Goal: Find specific page/section: Find specific page/section

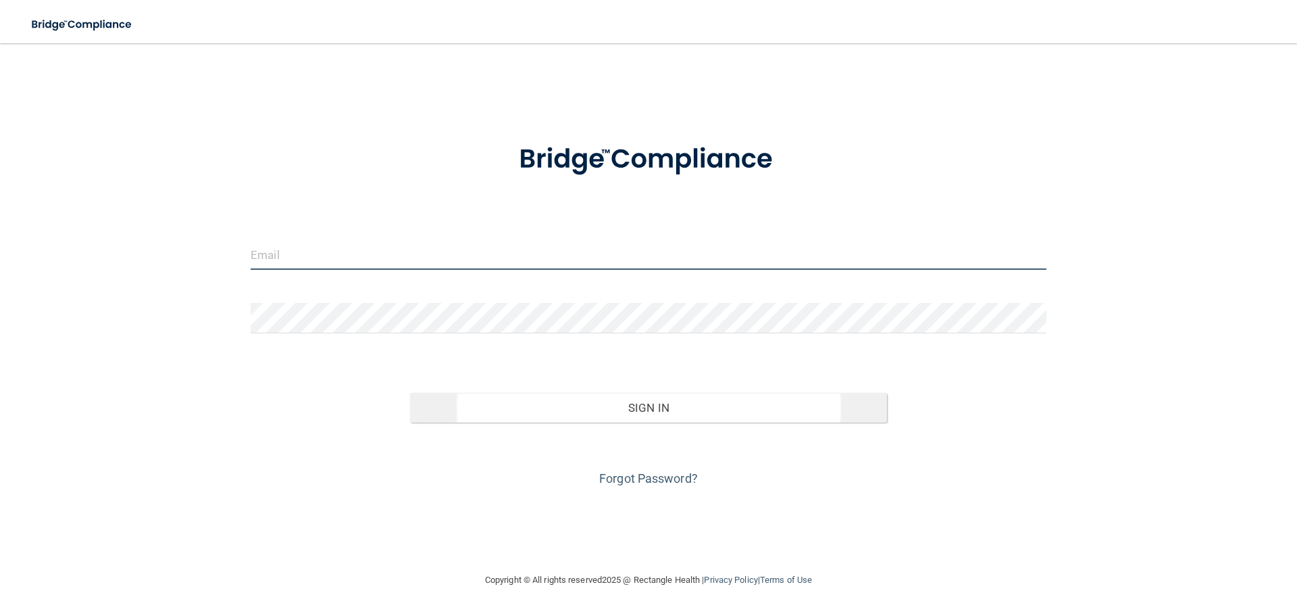
type input "[EMAIL_ADDRESS][DOMAIN_NAME]"
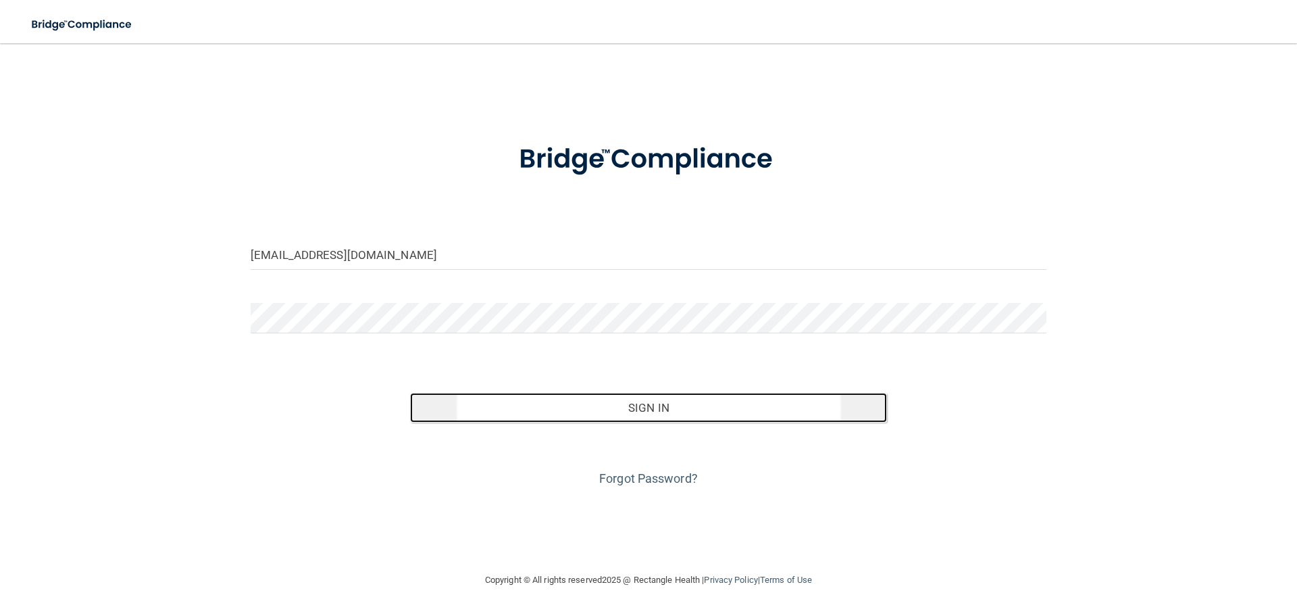
click at [661, 416] on button "Sign In" at bounding box center [649, 408] width 478 height 30
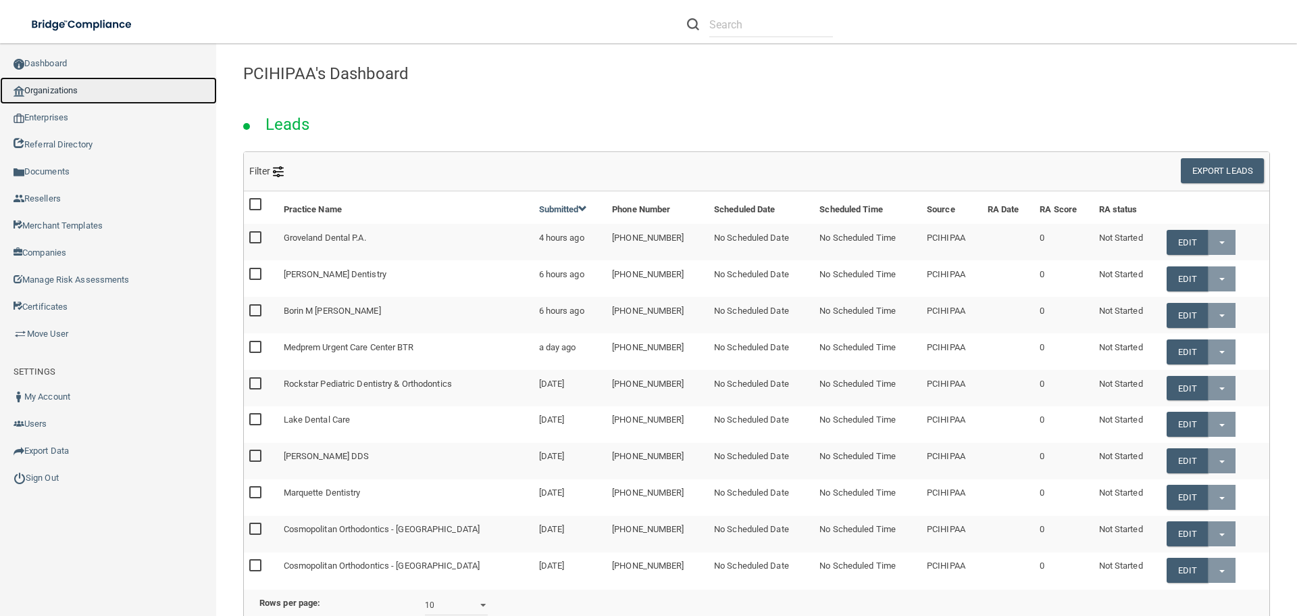
click at [86, 91] on link "Organizations" at bounding box center [108, 90] width 217 height 27
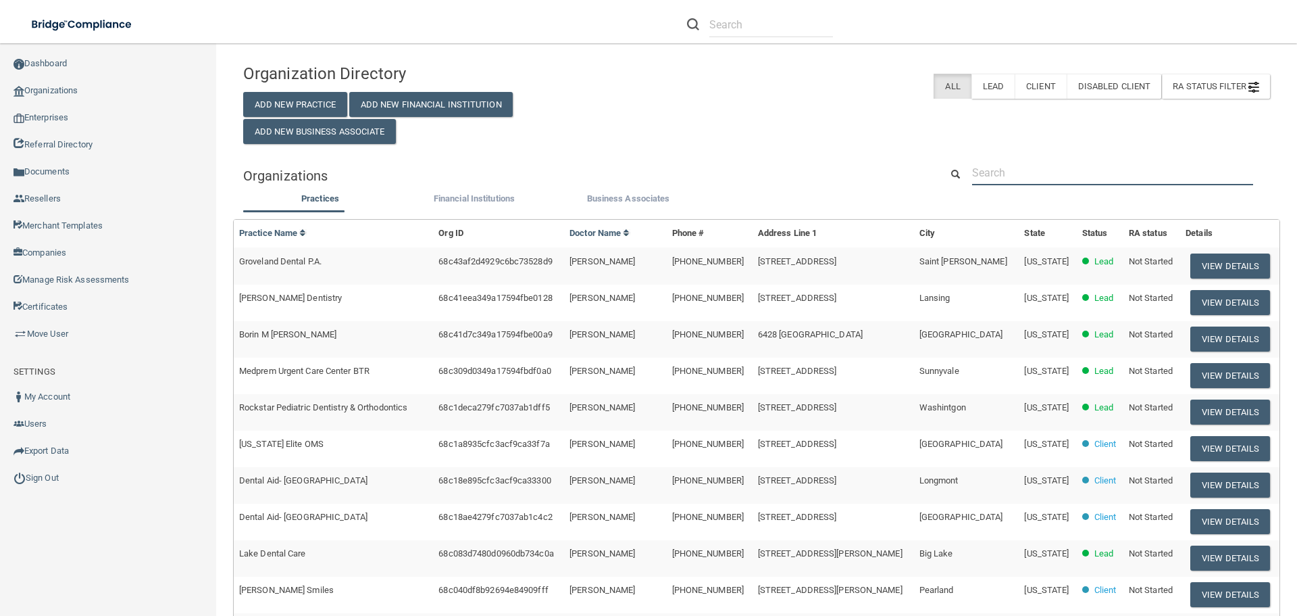
click at [1045, 176] on input "text" at bounding box center [1112, 172] width 281 height 25
paste input "Patriot Dental"
type input "Patriot Dental"
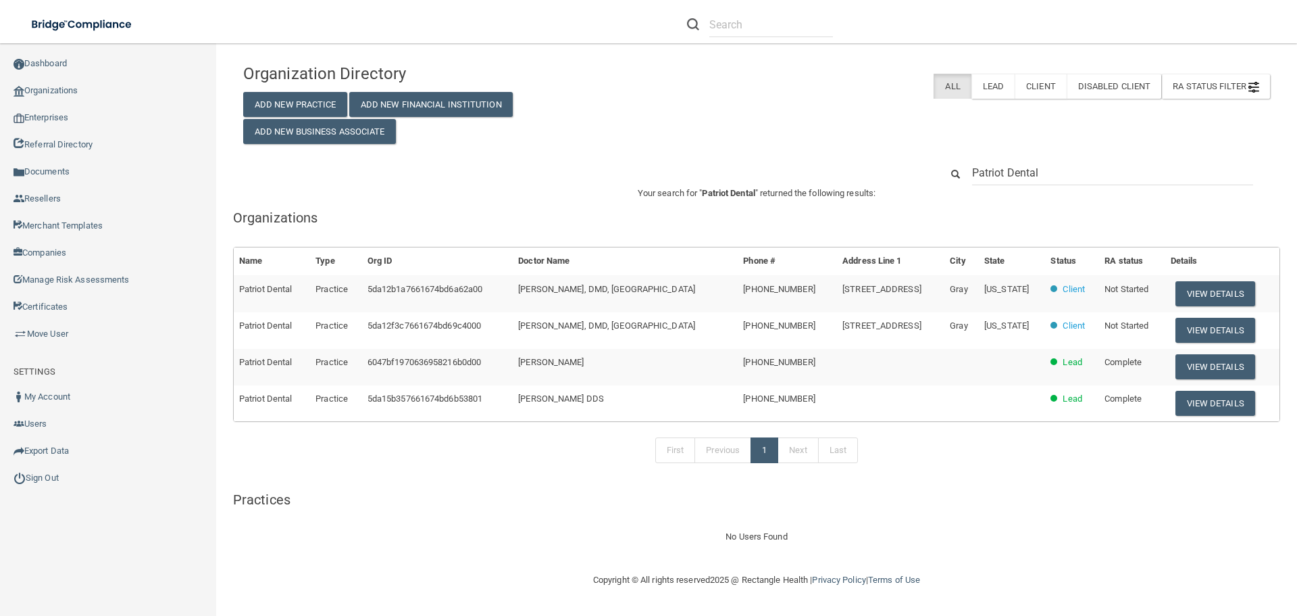
drag, startPoint x: 1199, startPoint y: 294, endPoint x: 1249, endPoint y: 224, distance: 85.7
click at [1249, 224] on h5 "Organizations" at bounding box center [756, 217] width 1047 height 15
click at [1185, 330] on button "View Details" at bounding box center [1216, 330] width 80 height 25
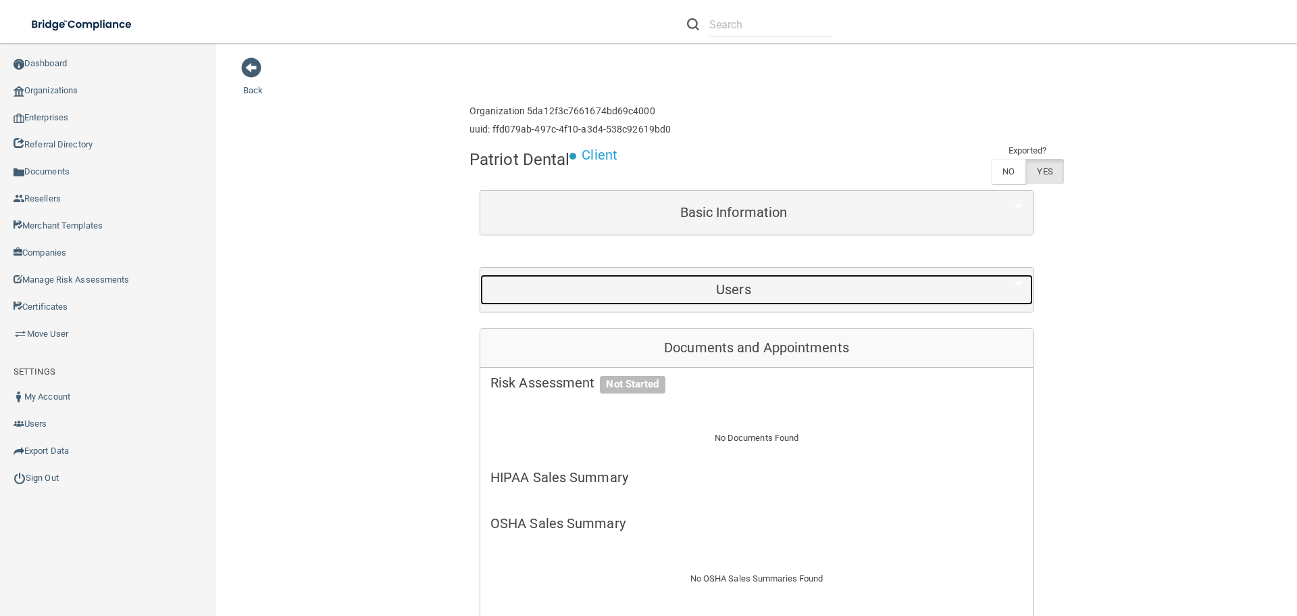
click at [750, 294] on h5 "Users" at bounding box center [734, 289] width 486 height 15
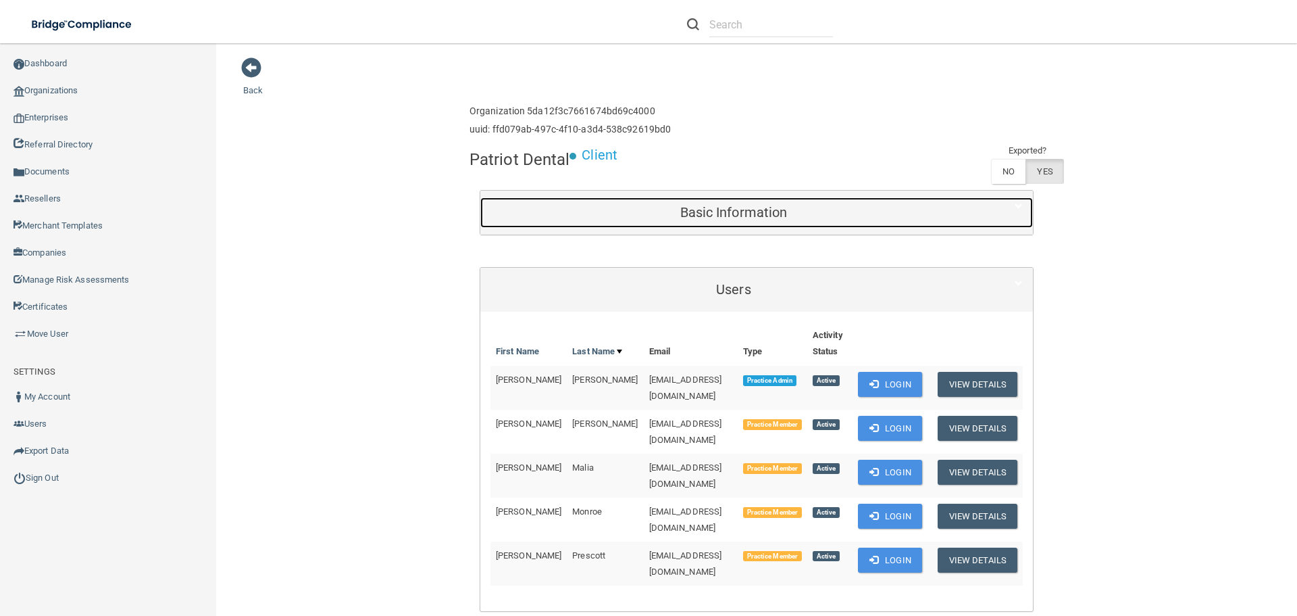
click at [700, 209] on h5 "Basic Information" at bounding box center [734, 212] width 486 height 15
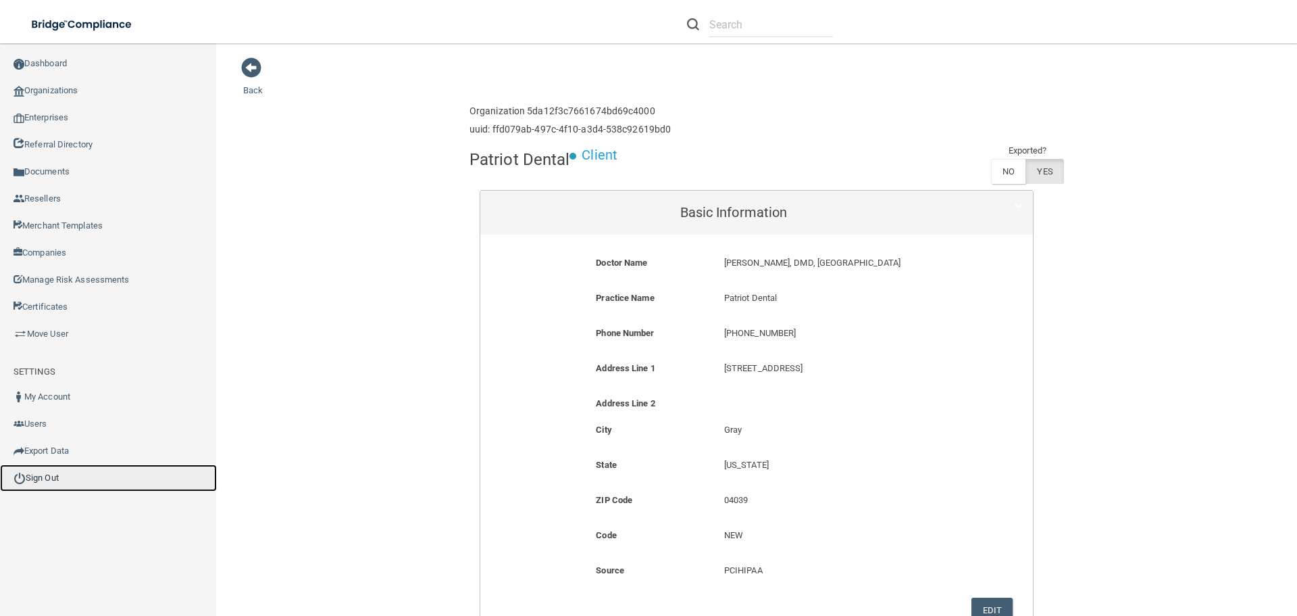
click at [97, 482] on link "Sign Out" at bounding box center [108, 477] width 217 height 27
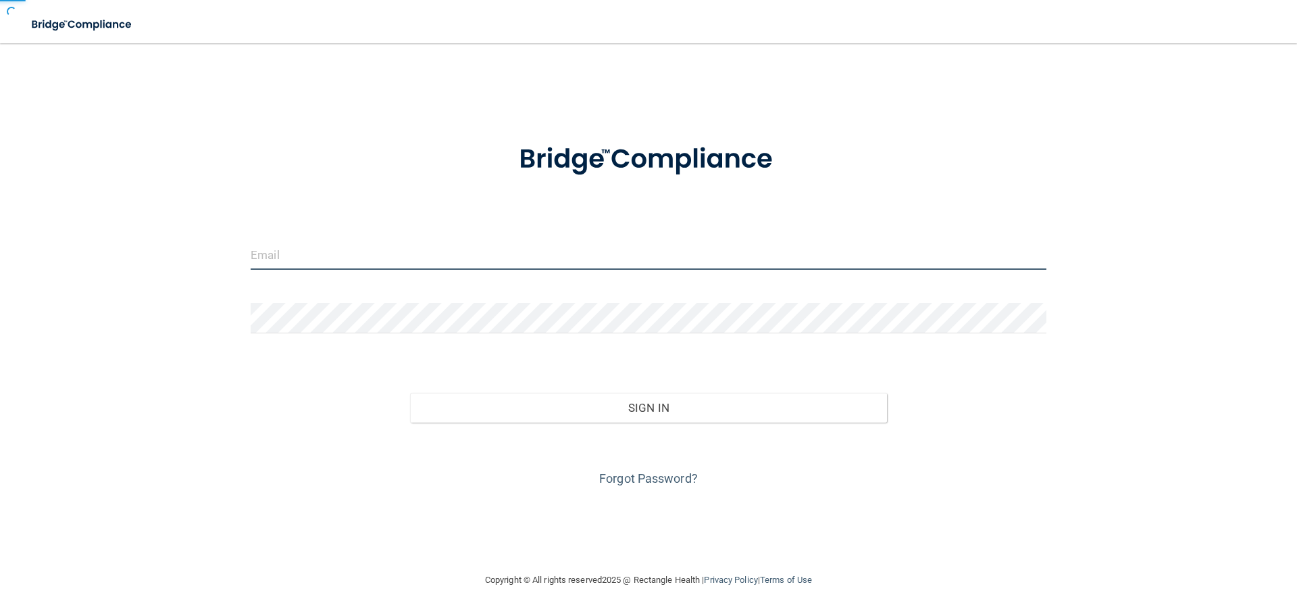
type input "[EMAIL_ADDRESS][DOMAIN_NAME]"
